Goal: Task Accomplishment & Management: Manage account settings

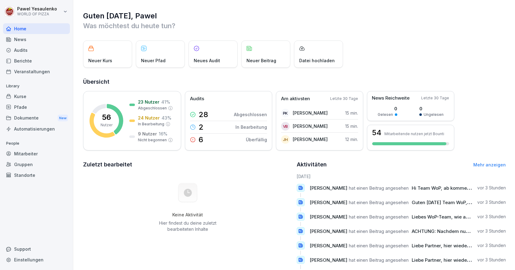
click at [22, 151] on div "Mitarbeiter" at bounding box center [36, 153] width 67 height 11
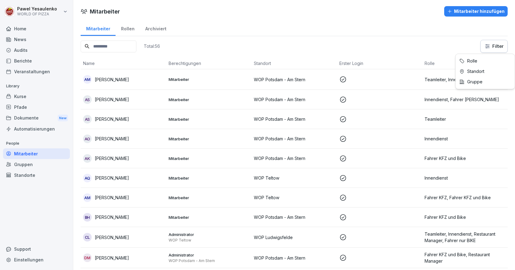
click at [484, 45] on html "[PERSON_NAME] WORLD OF PIZZA Home News Audits Berichte Veranstaltungen Library …" at bounding box center [257, 135] width 515 height 270
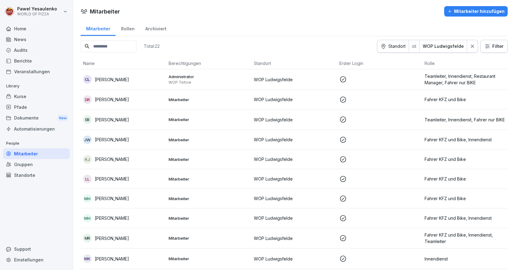
click at [31, 101] on div "Kurse" at bounding box center [36, 96] width 67 height 11
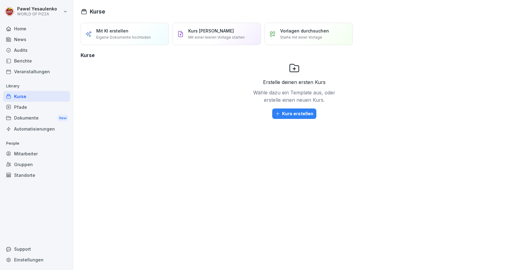
click at [21, 105] on div "Pfade" at bounding box center [36, 107] width 67 height 11
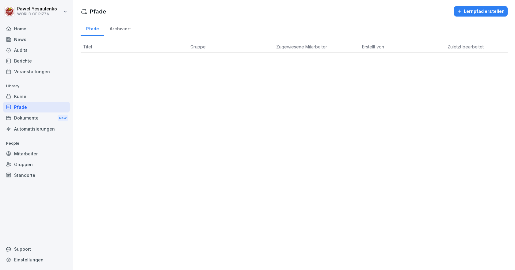
click at [19, 32] on div "Home" at bounding box center [36, 28] width 67 height 11
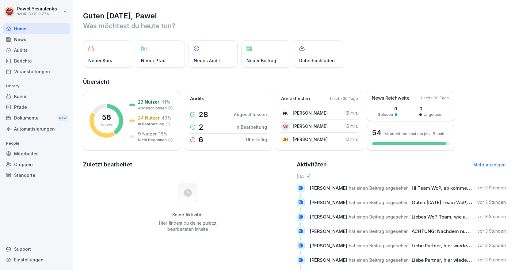
click at [27, 155] on div "Mitarbeiter" at bounding box center [36, 153] width 67 height 11
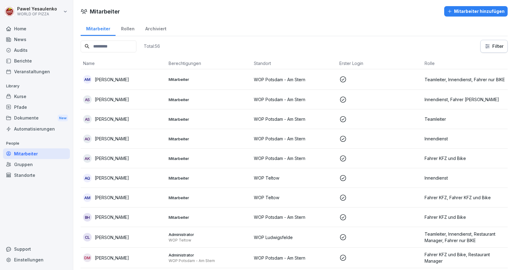
click at [485, 50] on html "[PERSON_NAME] WORLD OF PIZZA Home News Audits Berichte Veranstaltungen Library …" at bounding box center [257, 135] width 515 height 270
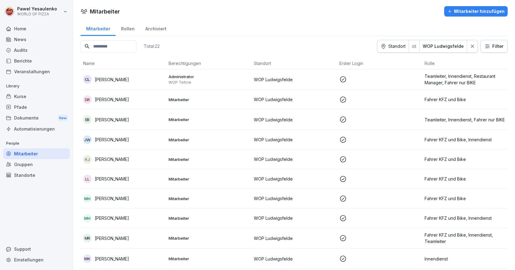
click at [486, 48] on html "[PERSON_NAME] WORLD OF PIZZA Home News Audits Berichte Veranstaltungen Library …" at bounding box center [257, 135] width 515 height 270
click at [303, 33] on html "[PERSON_NAME] WORLD OF PIZZA Home News Audits Berichte Veranstaltungen Library …" at bounding box center [257, 135] width 515 height 270
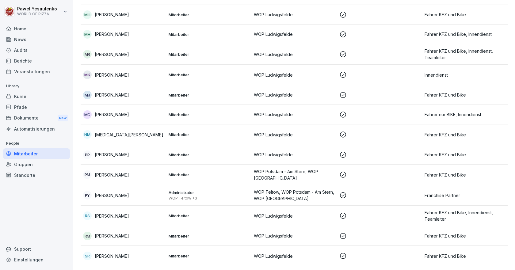
scroll to position [254, 0]
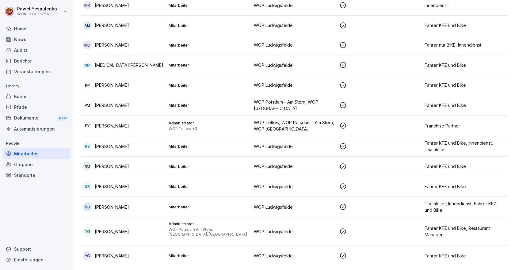
click at [203, 254] on td "Mitarbeiter" at bounding box center [209, 256] width 86 height 20
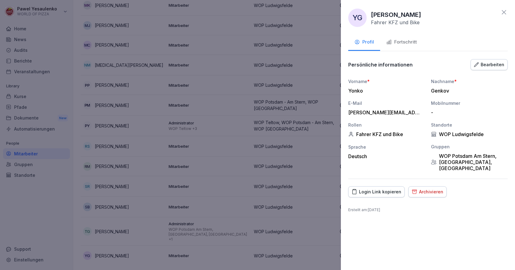
click at [400, 45] on div "Fortschritt" at bounding box center [401, 42] width 31 height 7
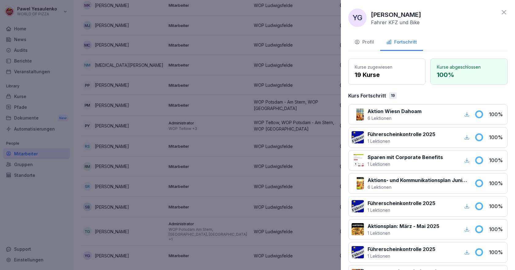
click at [197, 162] on div at bounding box center [257, 135] width 515 height 270
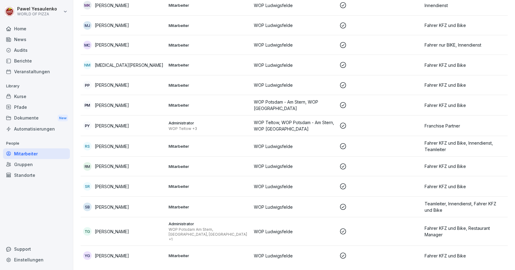
click at [136, 207] on div "SB [PERSON_NAME]" at bounding box center [123, 207] width 81 height 9
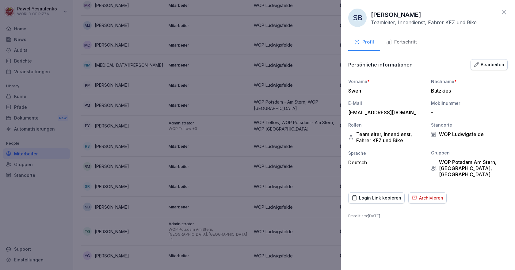
click at [405, 38] on button "Fortschritt" at bounding box center [401, 42] width 43 height 17
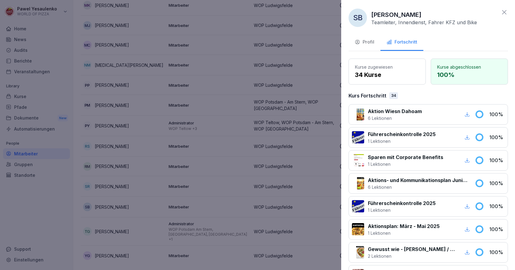
click at [184, 144] on div at bounding box center [257, 135] width 515 height 270
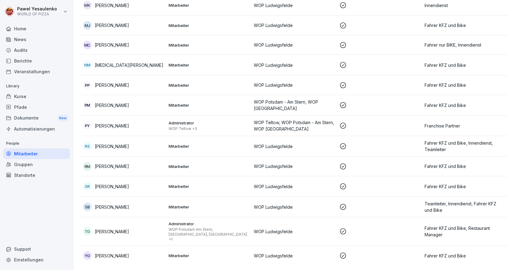
click at [149, 185] on div "SR [PERSON_NAME]" at bounding box center [123, 186] width 81 height 9
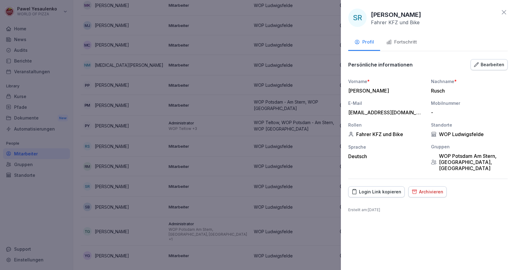
click at [400, 42] on div "Fortschritt" at bounding box center [401, 42] width 31 height 7
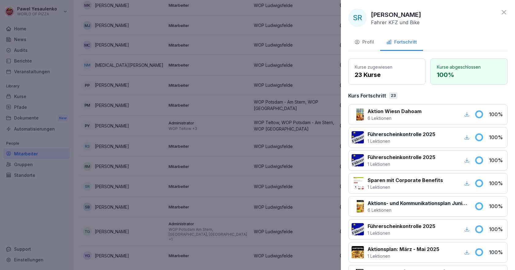
click at [197, 118] on div at bounding box center [257, 135] width 515 height 270
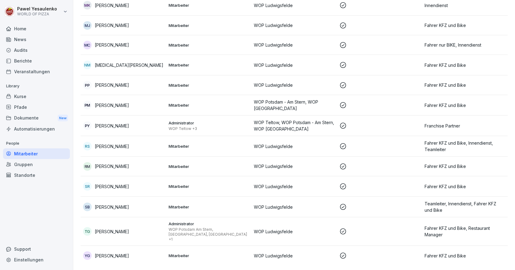
click at [141, 164] on div "RM Rosa-[PERSON_NAME]" at bounding box center [123, 166] width 81 height 9
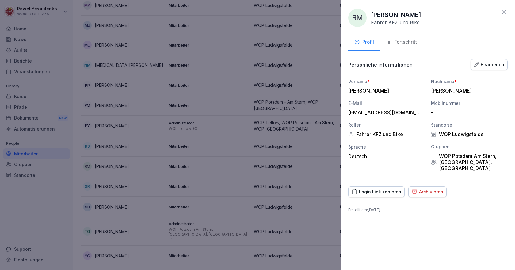
click at [399, 42] on div "Fortschritt" at bounding box center [401, 42] width 31 height 7
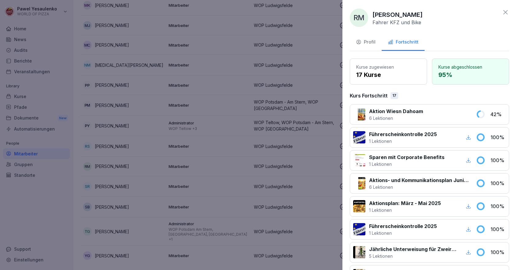
click at [159, 110] on div at bounding box center [257, 135] width 515 height 270
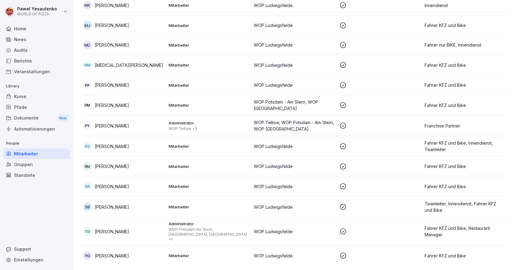
click at [147, 148] on div "RS [PERSON_NAME]" at bounding box center [123, 146] width 81 height 9
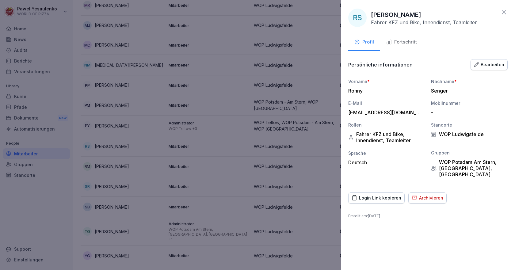
click at [401, 32] on div "RS [PERSON_NAME] Fahrer KFZ und Bike, Innendienst, Teamleiter Profil Fortschrit…" at bounding box center [428, 135] width 174 height 270
click at [402, 46] on button "Fortschritt" at bounding box center [401, 42] width 43 height 17
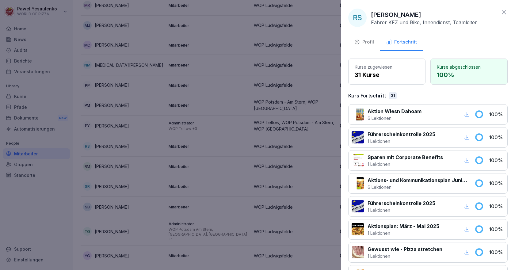
click at [158, 127] on div at bounding box center [257, 135] width 515 height 270
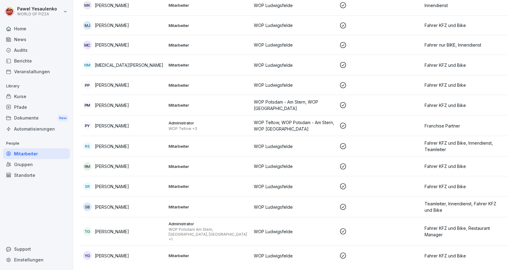
click at [146, 84] on div "PP [PERSON_NAME]" at bounding box center [123, 85] width 81 height 9
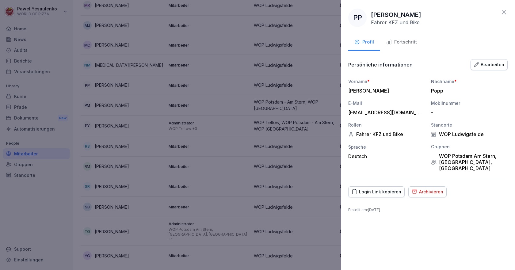
click at [404, 42] on div "Fortschritt" at bounding box center [401, 42] width 31 height 7
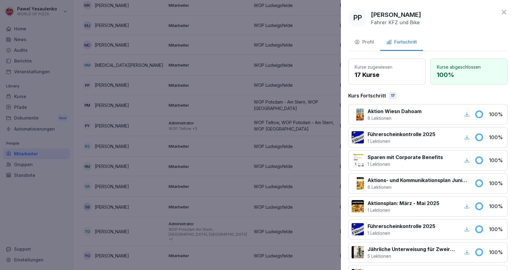
click at [186, 95] on div at bounding box center [257, 135] width 515 height 270
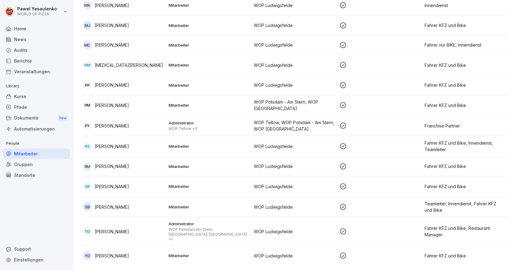
click at [133, 63] on div "NM [MEDICAL_DATA][PERSON_NAME]" at bounding box center [123, 65] width 81 height 9
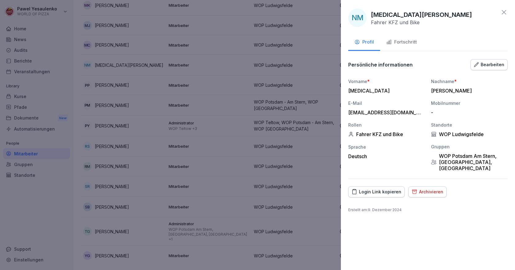
click at [396, 40] on div "Fortschritt" at bounding box center [401, 42] width 31 height 7
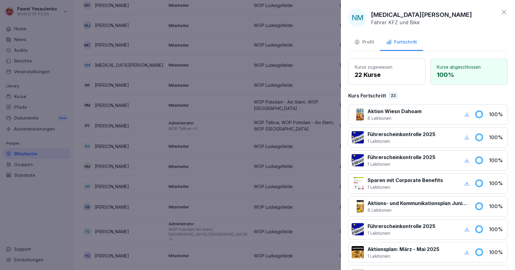
click at [202, 58] on div at bounding box center [257, 135] width 515 height 270
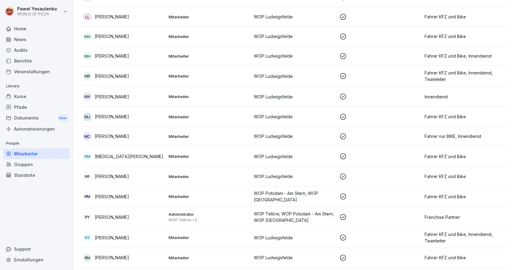
scroll to position [162, 0]
click at [153, 133] on div "MC [PERSON_NAME]" at bounding box center [123, 137] width 81 height 9
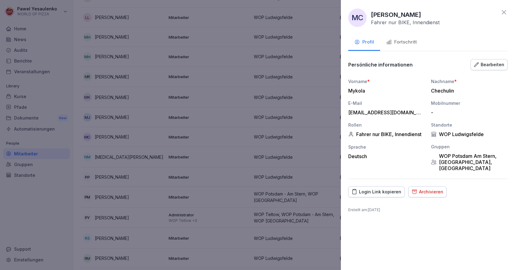
click at [410, 40] on div "Fortschritt" at bounding box center [401, 42] width 31 height 7
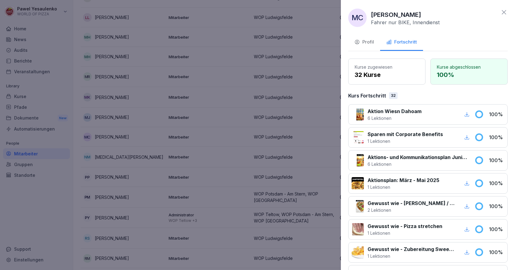
click at [253, 100] on div at bounding box center [257, 135] width 515 height 270
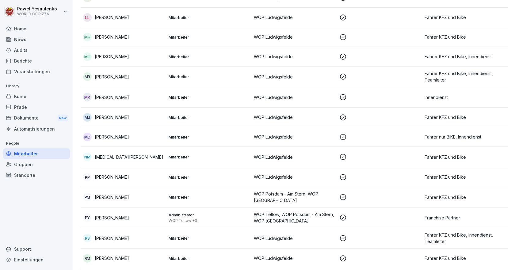
click at [159, 113] on div "[PERSON_NAME]" at bounding box center [123, 117] width 81 height 9
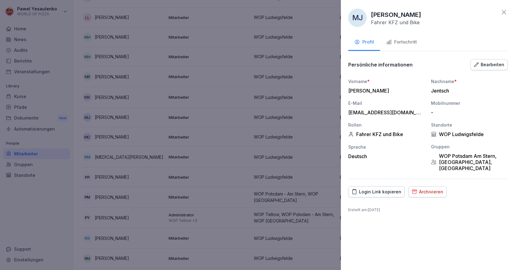
click at [401, 43] on div "Fortschritt" at bounding box center [401, 42] width 31 height 7
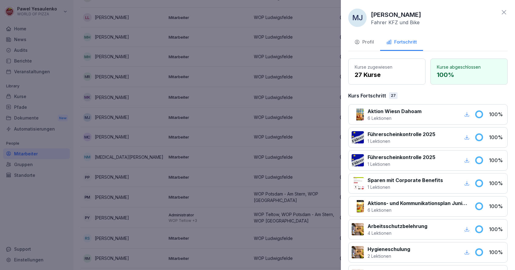
click at [225, 82] on div at bounding box center [257, 135] width 515 height 270
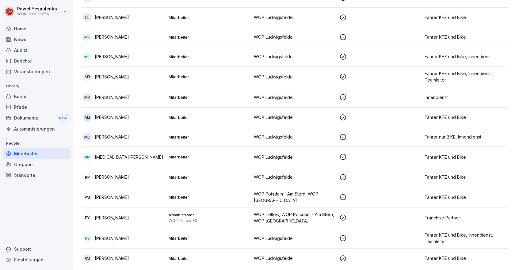
click at [134, 91] on td "MK [PERSON_NAME]" at bounding box center [124, 97] width 86 height 21
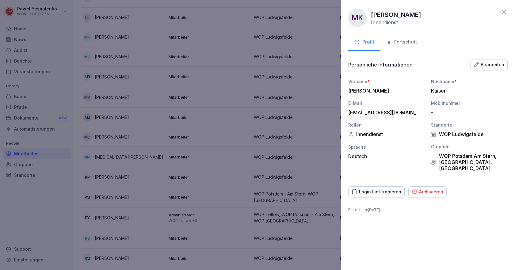
click at [409, 35] on button "Fortschritt" at bounding box center [401, 42] width 43 height 17
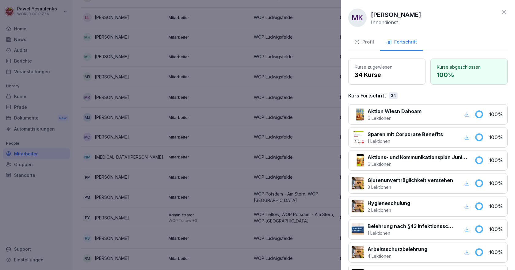
click at [210, 88] on div at bounding box center [257, 135] width 515 height 270
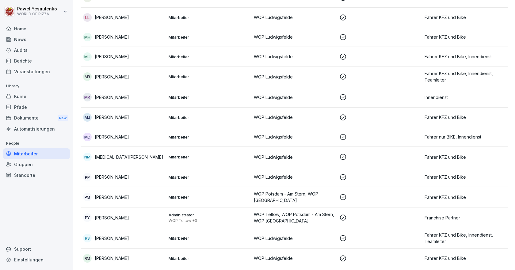
click at [152, 79] on div "MR [PERSON_NAME]" at bounding box center [123, 76] width 81 height 9
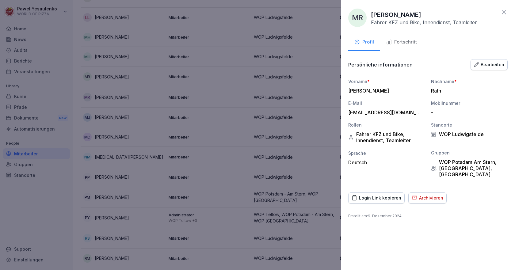
click at [408, 44] on div "Fortschritt" at bounding box center [401, 42] width 31 height 7
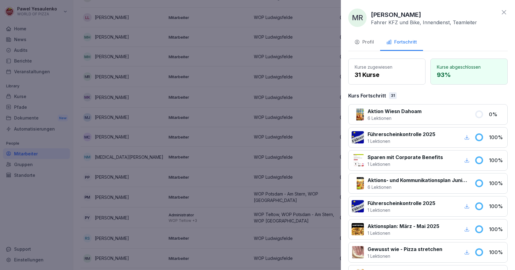
click at [189, 89] on div at bounding box center [257, 135] width 515 height 270
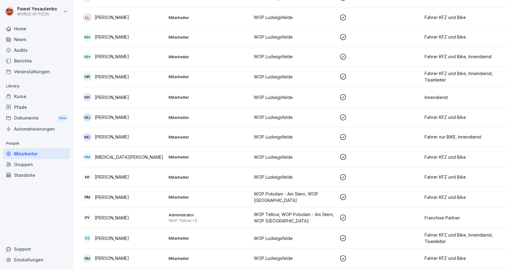
click at [145, 54] on div "MH [PERSON_NAME]" at bounding box center [123, 56] width 81 height 9
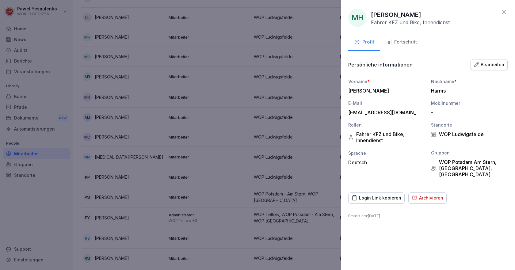
click at [412, 40] on div "Fortschritt" at bounding box center [401, 42] width 31 height 7
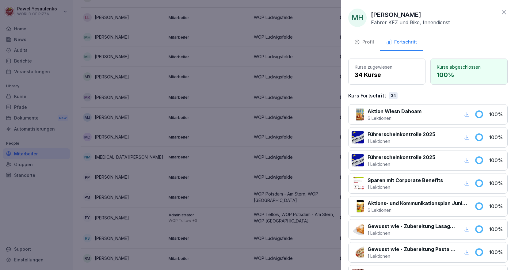
click at [187, 94] on div at bounding box center [257, 135] width 515 height 270
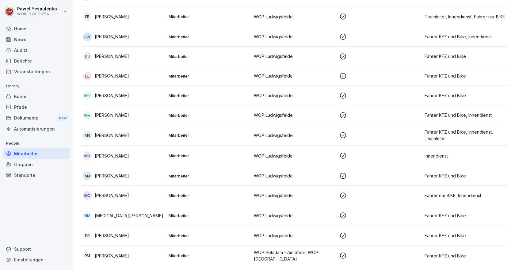
scroll to position [100, 0]
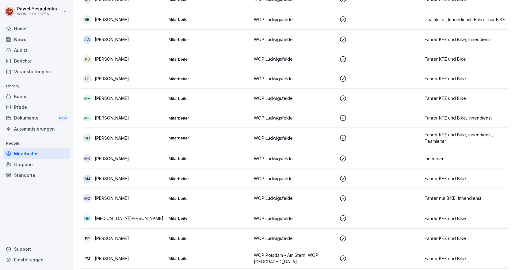
click at [138, 100] on div "MH [PERSON_NAME]" at bounding box center [123, 98] width 81 height 9
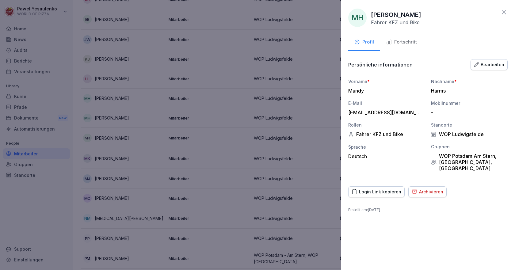
click at [404, 42] on div "Fortschritt" at bounding box center [401, 42] width 31 height 7
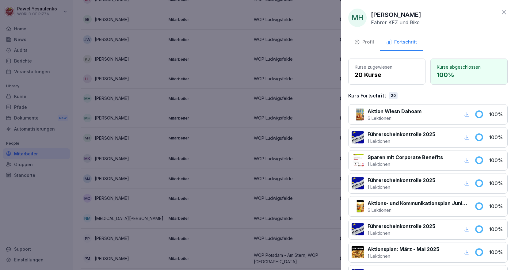
click at [185, 78] on div at bounding box center [257, 135] width 515 height 270
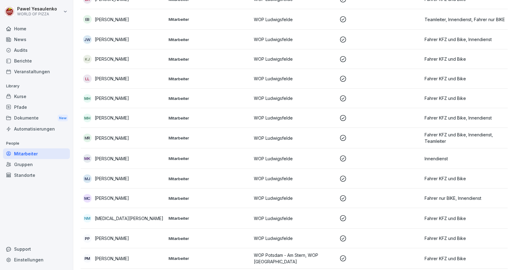
click at [151, 81] on div "LL [PERSON_NAME]" at bounding box center [123, 79] width 81 height 9
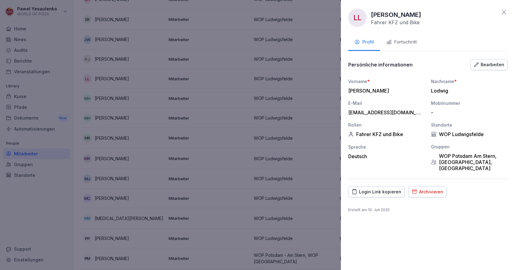
click at [405, 45] on div "Fortschritt" at bounding box center [401, 42] width 31 height 7
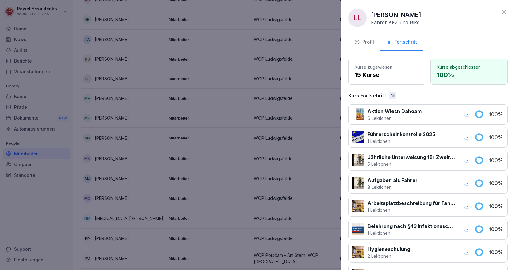
click at [168, 76] on div at bounding box center [257, 135] width 515 height 270
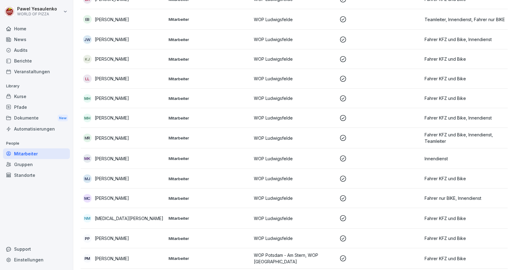
click at [129, 60] on div "KJ [PERSON_NAME]" at bounding box center [123, 59] width 81 height 9
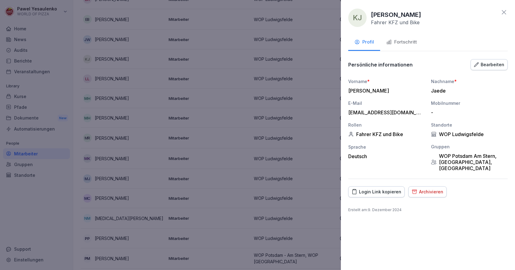
click at [410, 44] on div "Fortschritt" at bounding box center [401, 42] width 31 height 7
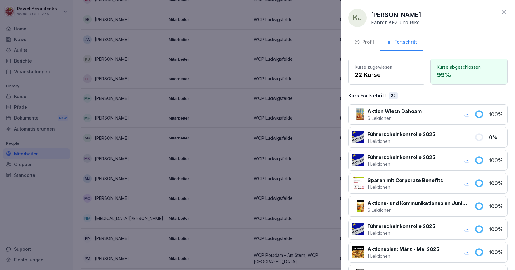
click at [178, 43] on div at bounding box center [257, 135] width 515 height 270
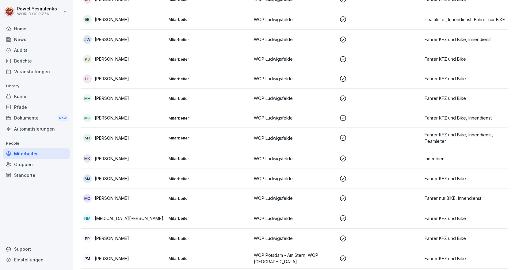
click at [159, 56] on div "KJ [PERSON_NAME]" at bounding box center [123, 59] width 81 height 9
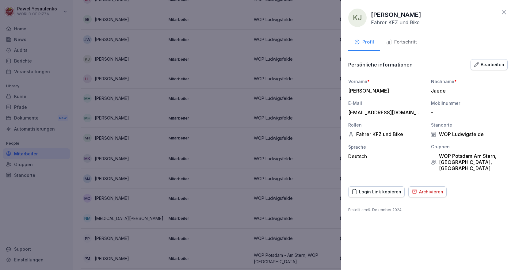
click at [399, 41] on div "Fortschritt" at bounding box center [401, 42] width 31 height 7
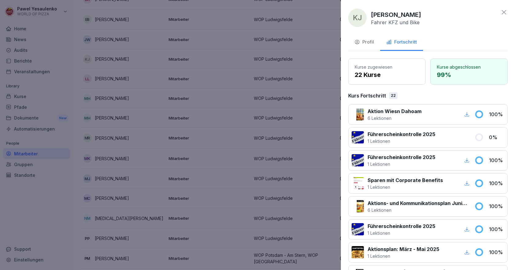
click at [153, 114] on div at bounding box center [257, 135] width 515 height 270
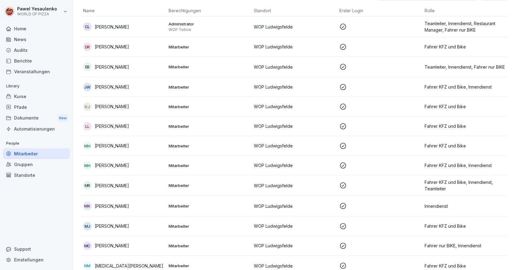
scroll to position [39, 0]
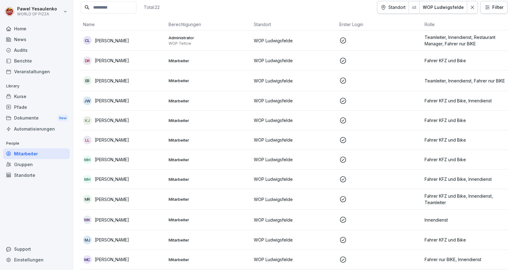
click at [153, 104] on div "[PERSON_NAME]" at bounding box center [123, 101] width 81 height 9
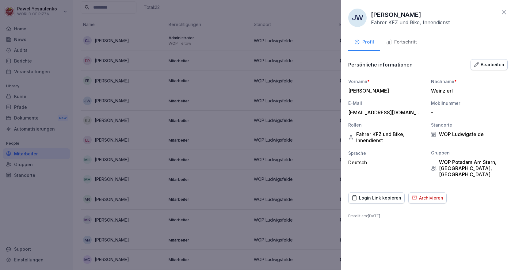
click at [391, 41] on icon "button" at bounding box center [389, 42] width 6 height 6
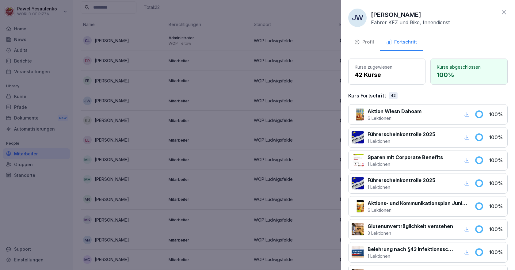
click at [203, 92] on div at bounding box center [257, 135] width 515 height 270
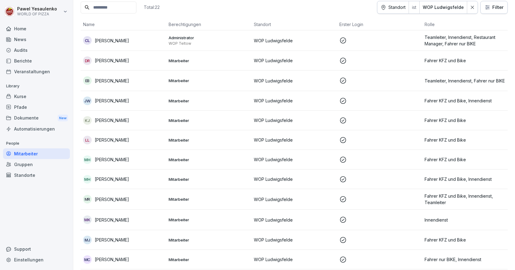
click at [152, 82] on div "EB [PERSON_NAME]" at bounding box center [123, 80] width 81 height 9
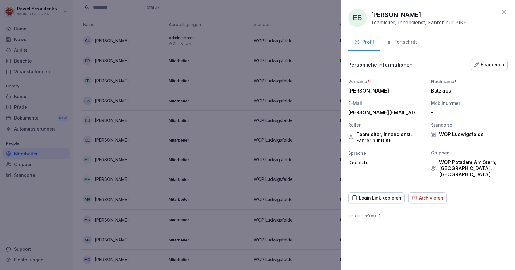
click at [404, 44] on div "Fortschritt" at bounding box center [401, 42] width 31 height 7
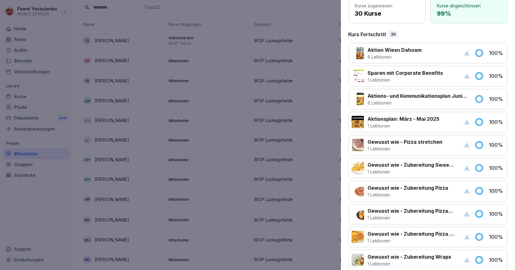
scroll to position [0, 0]
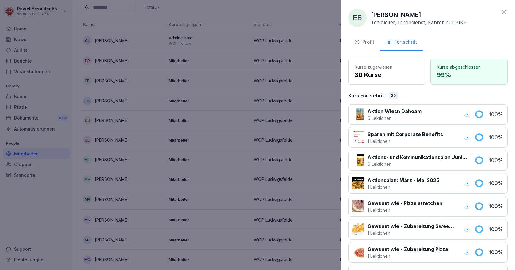
click at [148, 98] on div at bounding box center [257, 135] width 515 height 270
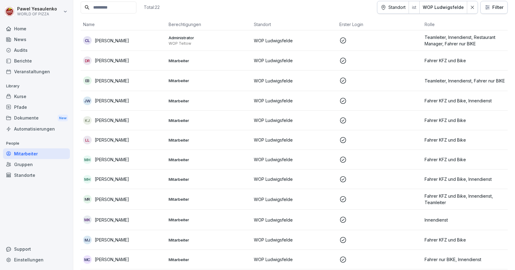
click at [148, 63] on div "[PERSON_NAME]" at bounding box center [123, 60] width 81 height 9
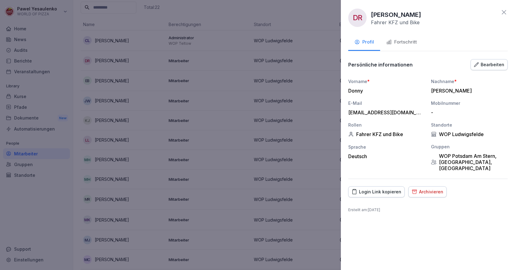
click at [400, 40] on div "Fortschritt" at bounding box center [401, 42] width 31 height 7
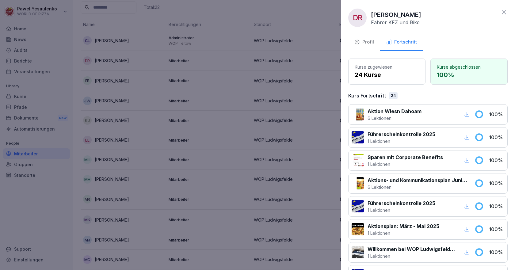
click at [216, 92] on div at bounding box center [257, 135] width 515 height 270
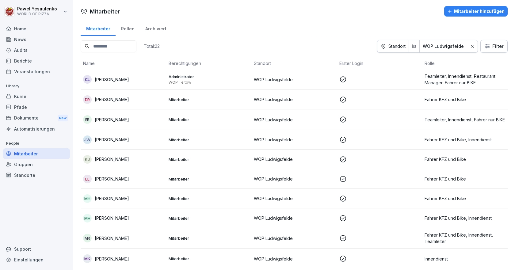
click at [59, 12] on html "[PERSON_NAME] WORLD OF PIZZA Home News Audits Berichte Veranstaltungen Library …" at bounding box center [257, 135] width 515 height 270
click at [36, 38] on div "Abmelden" at bounding box center [39, 38] width 61 height 11
